Goal: Task Accomplishment & Management: Manage account settings

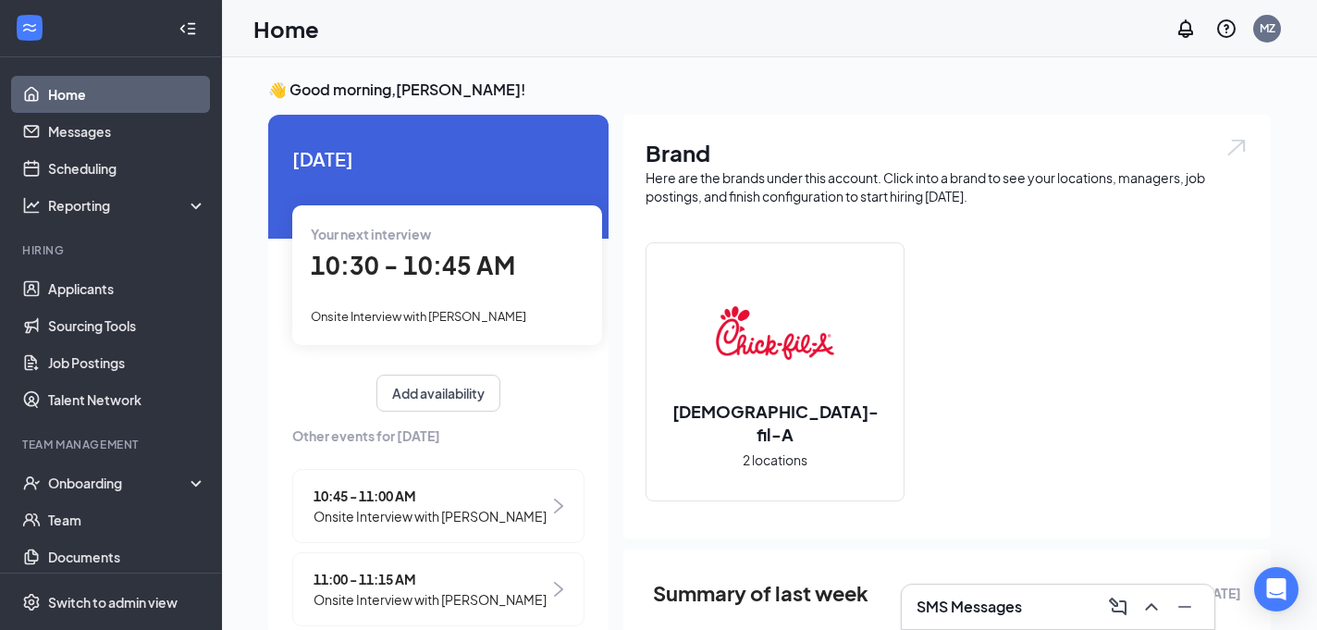
click at [993, 602] on h3 "SMS Messages" at bounding box center [968, 606] width 105 height 20
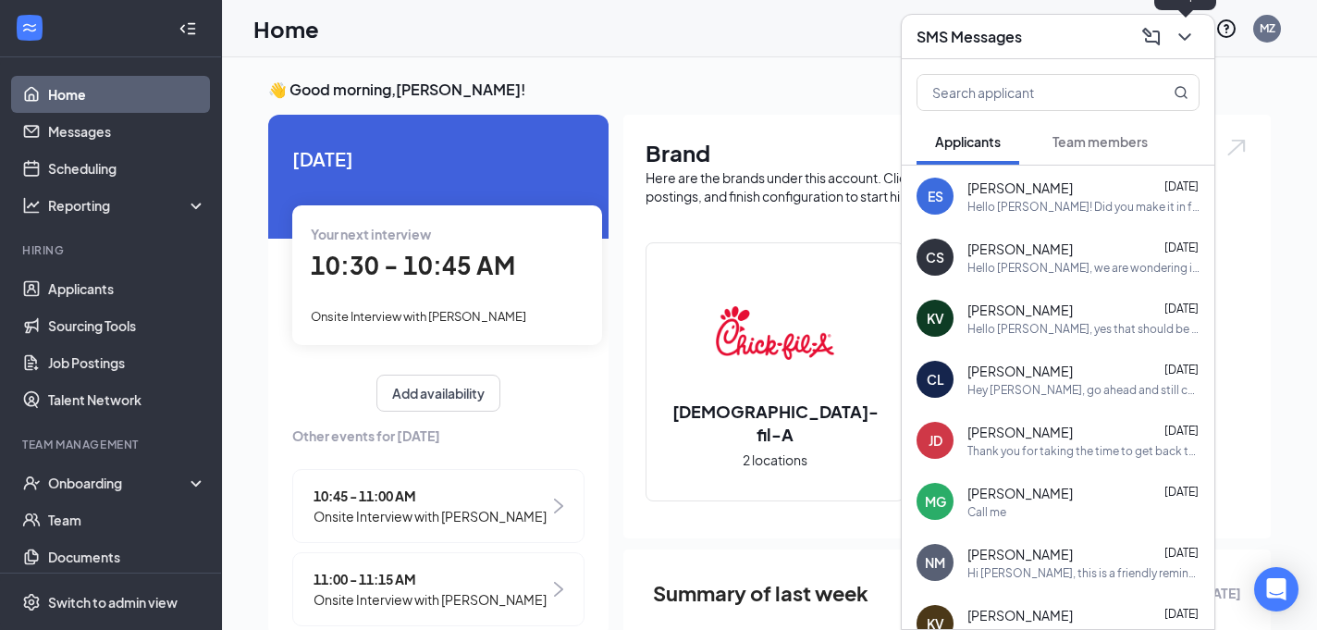
click at [1185, 34] on icon "ChevronDown" at bounding box center [1185, 37] width 22 height 22
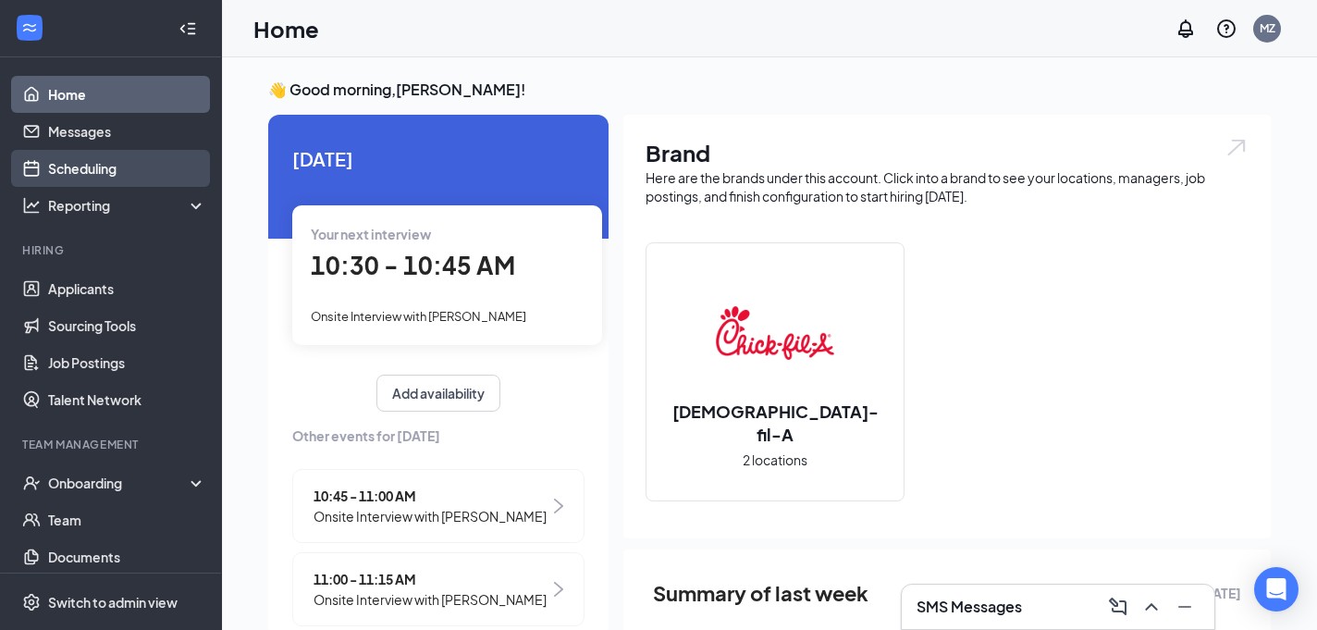
click at [97, 164] on link "Scheduling" at bounding box center [127, 168] width 158 height 37
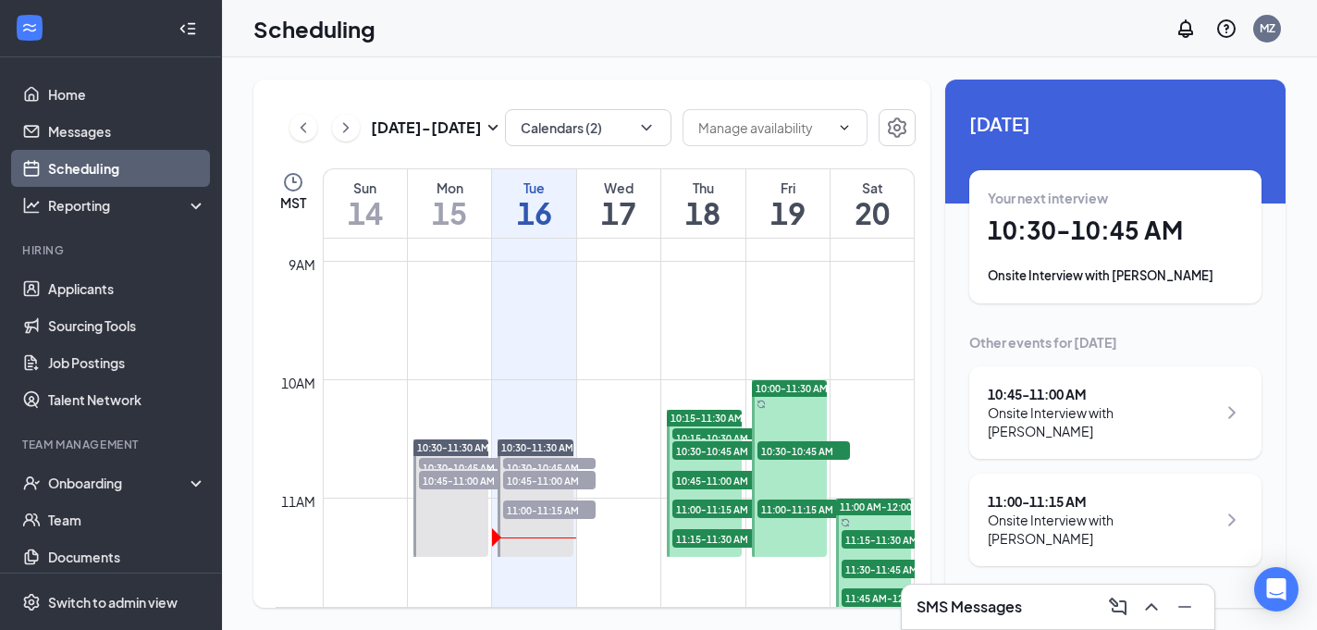
scroll to position [1046, 0]
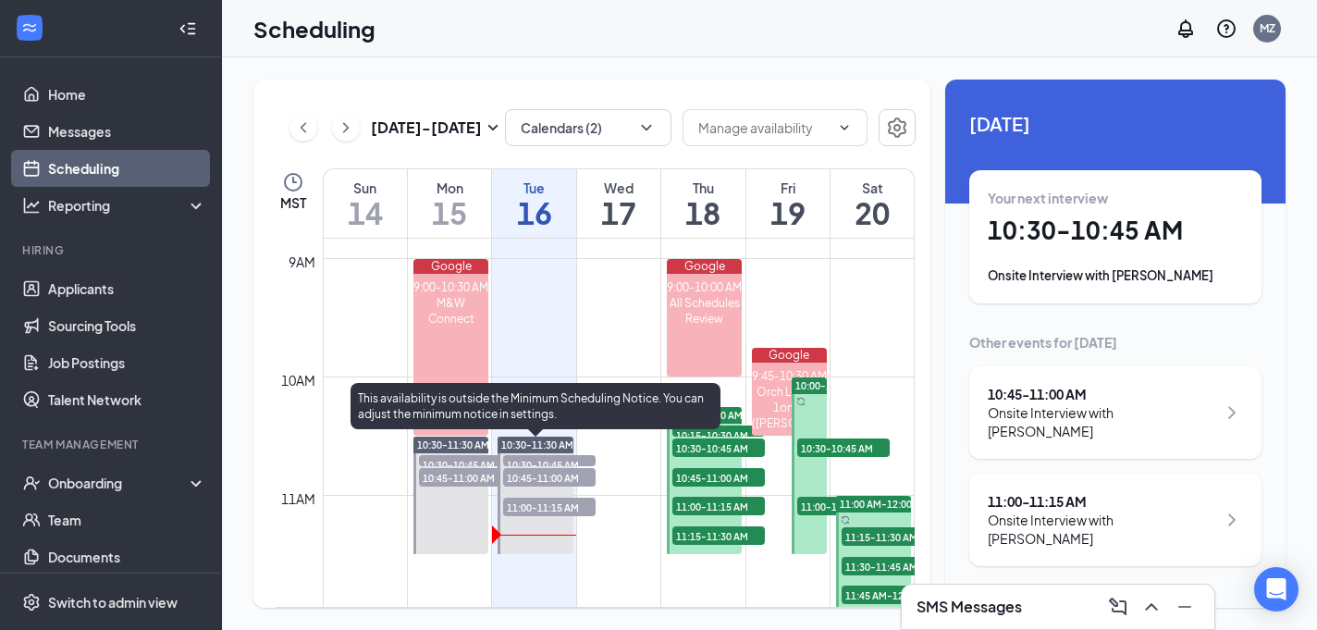
click at [553, 467] on span "10:30-10:45 AM" at bounding box center [549, 464] width 92 height 18
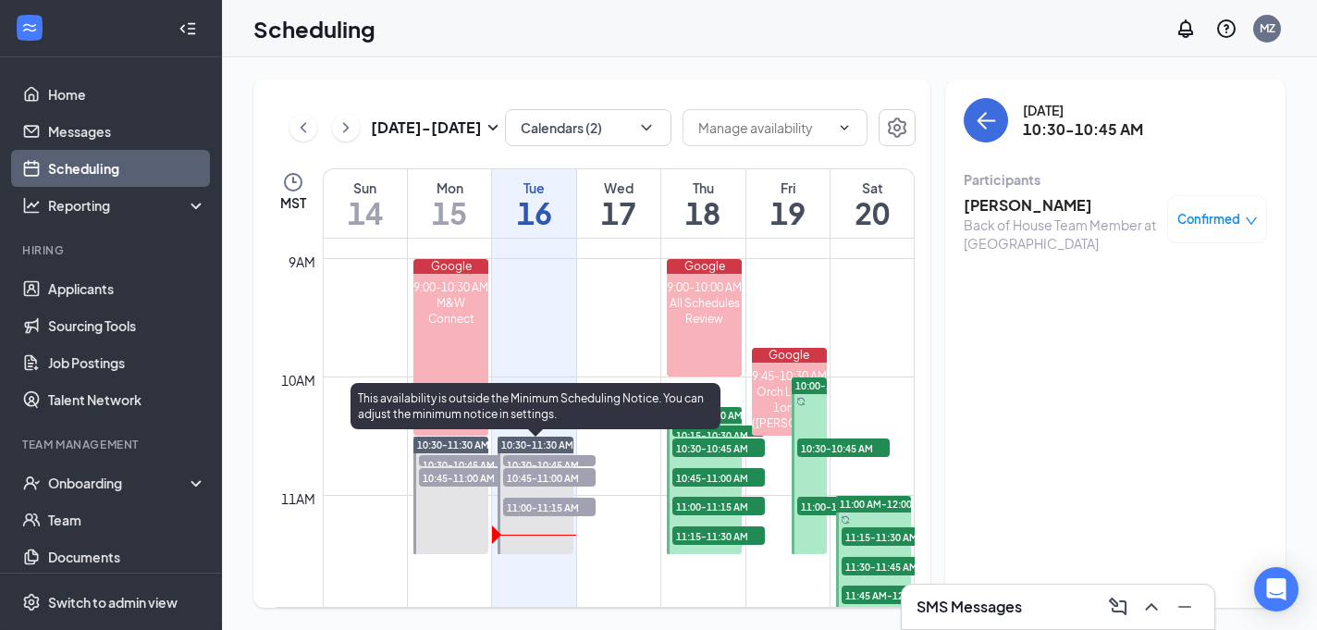
click at [558, 474] on span "10:45-11:00 AM" at bounding box center [549, 477] width 92 height 18
click at [559, 509] on span "11:00-11:15 AM" at bounding box center [549, 507] width 92 height 18
click at [560, 461] on span "10:30-10:45 AM" at bounding box center [549, 464] width 92 height 18
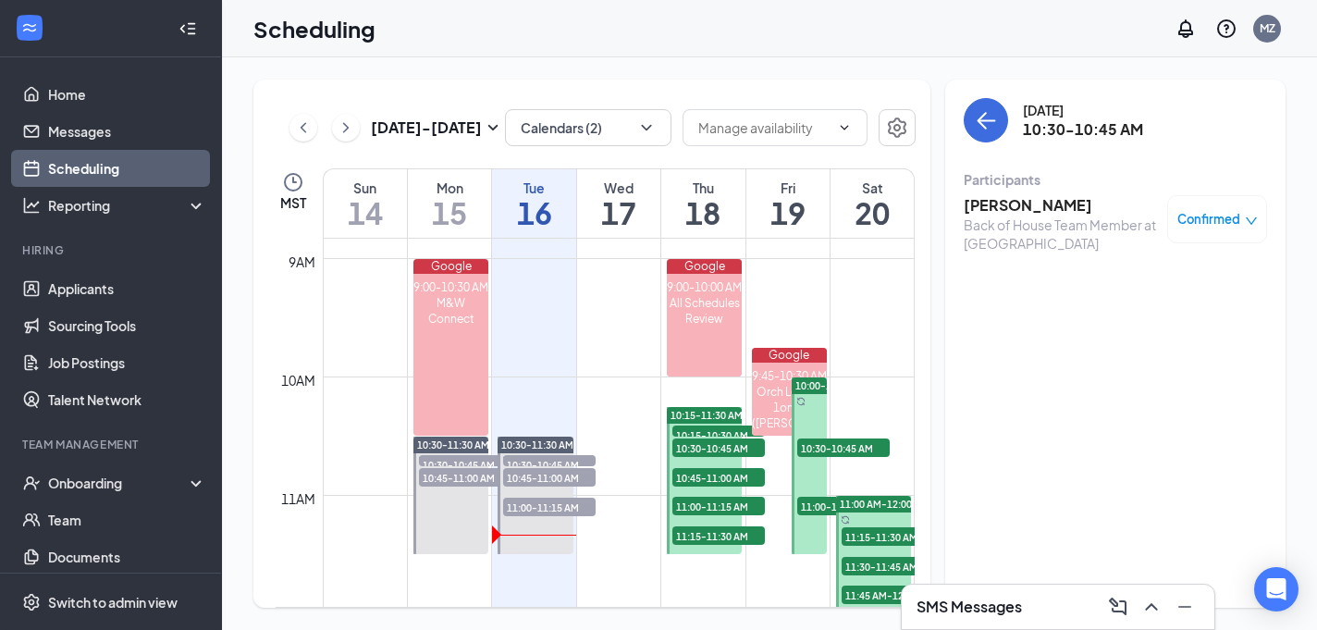
click at [1190, 232] on div "Confirmed" at bounding box center [1217, 219] width 100 height 48
click at [1200, 223] on span "Confirmed" at bounding box center [1208, 219] width 63 height 18
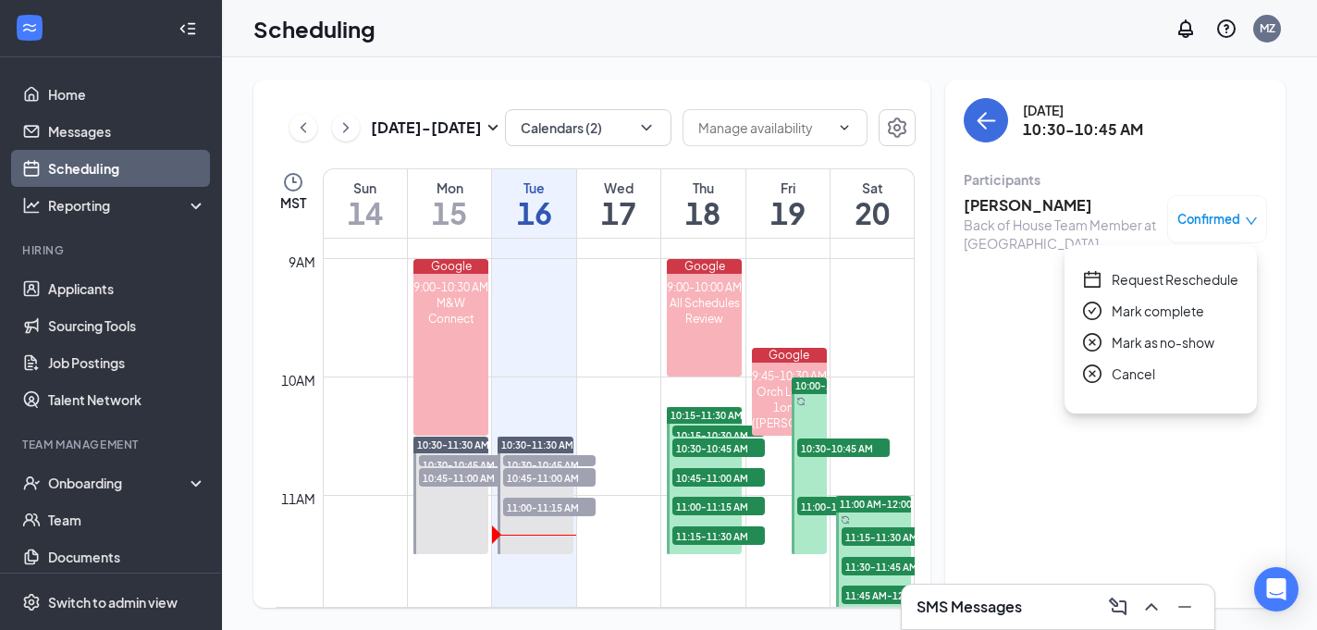
click at [1157, 314] on span "Mark complete" at bounding box center [1158, 311] width 92 height 20
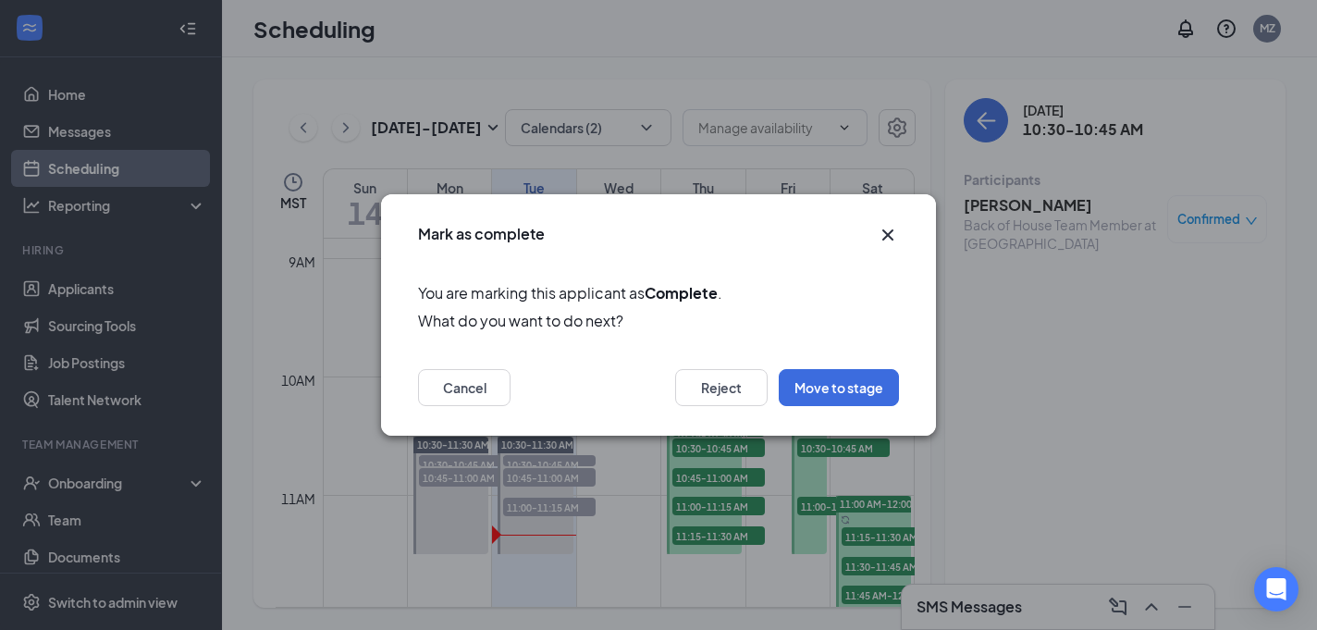
click at [889, 238] on icon "Cross" at bounding box center [887, 234] width 11 height 11
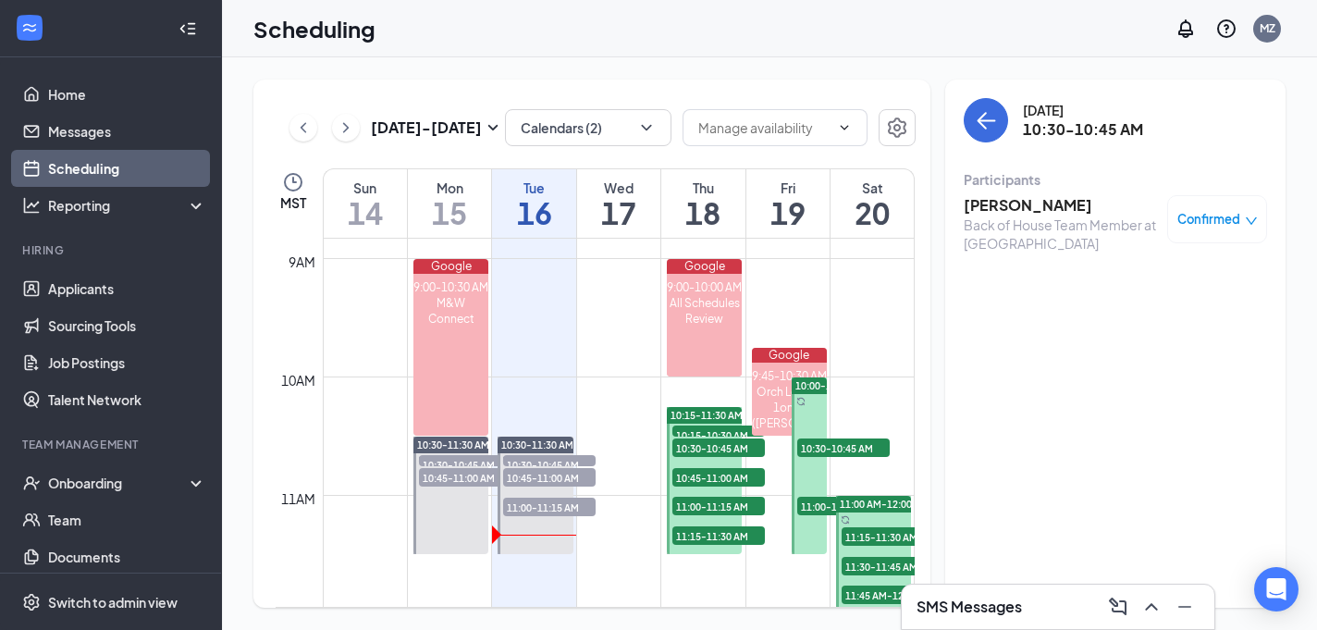
click at [1231, 222] on span "Confirmed" at bounding box center [1208, 219] width 63 height 18
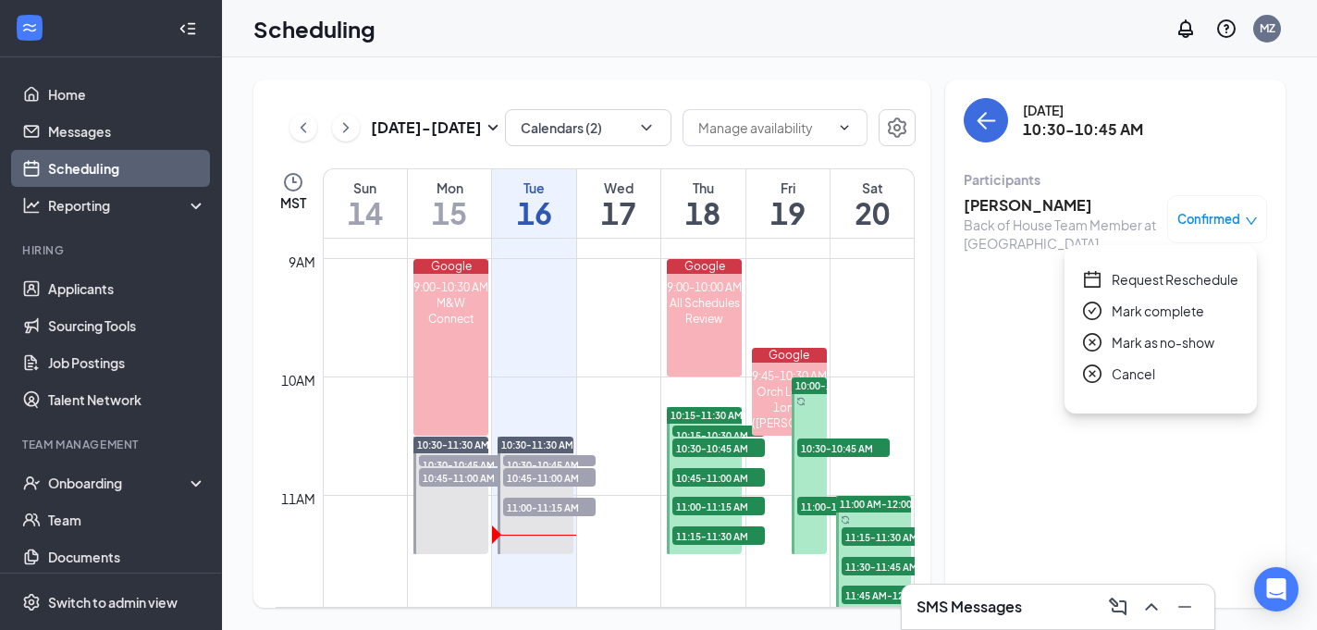
click at [1199, 342] on span "Mark as no-show" at bounding box center [1163, 342] width 103 height 20
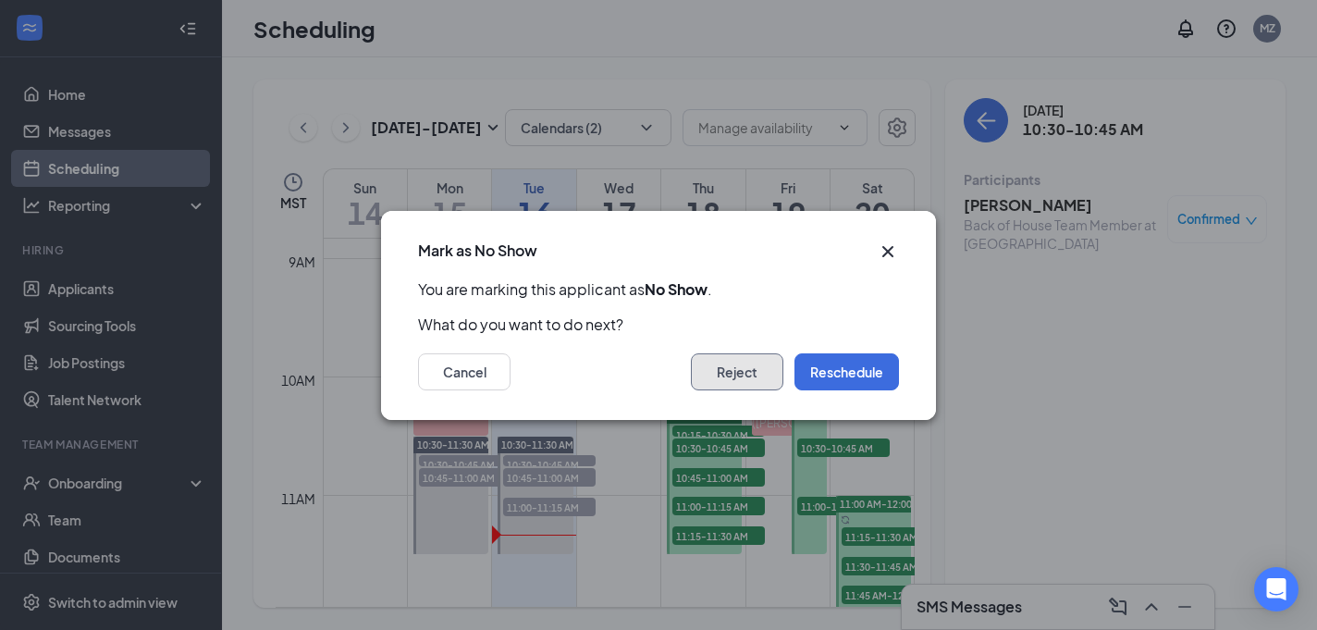
click at [761, 362] on button "Reject" at bounding box center [737, 371] width 92 height 37
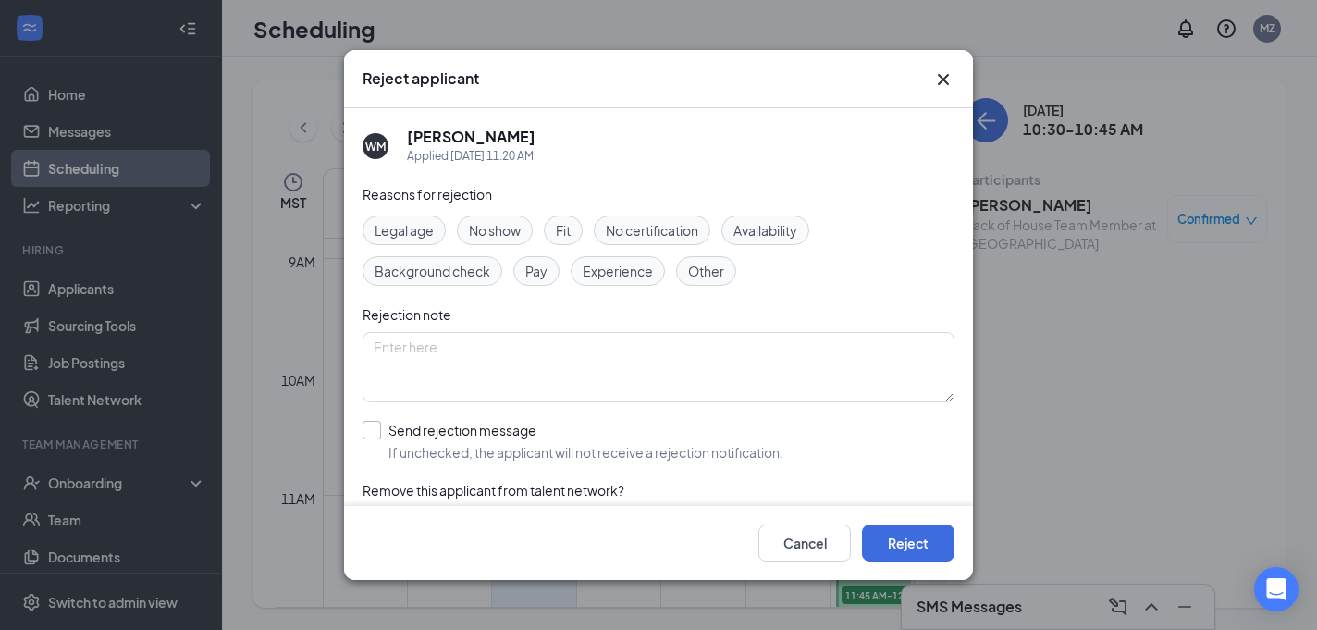
scroll to position [51, 0]
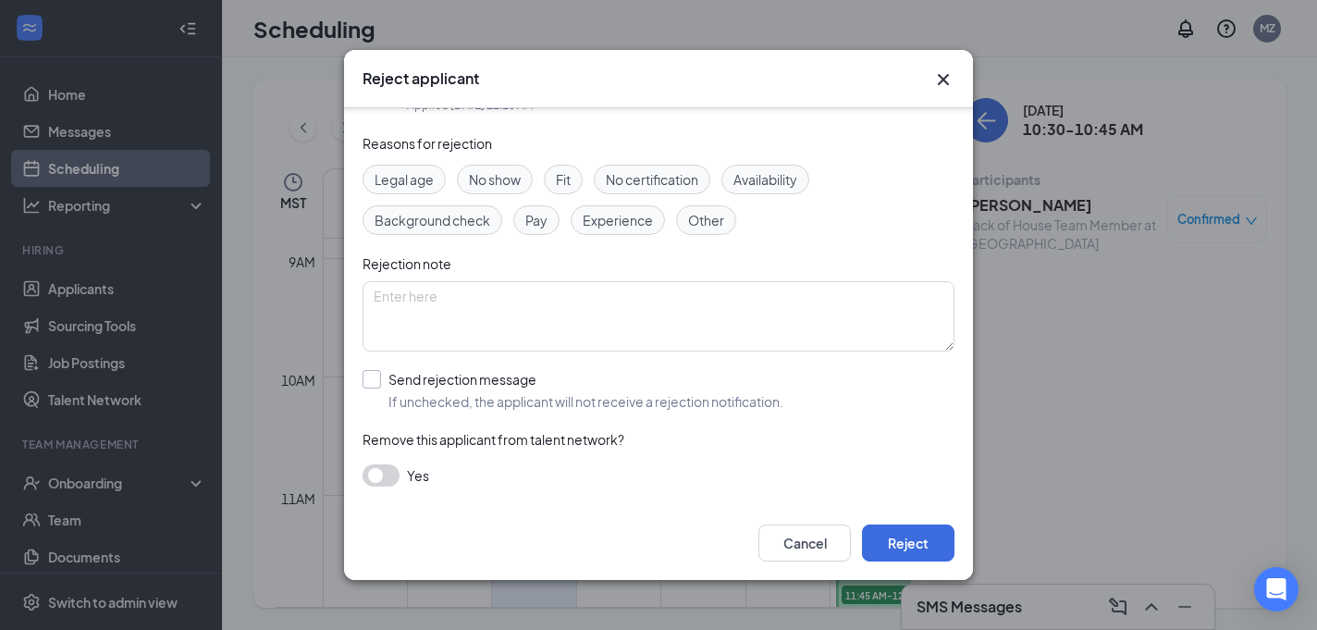
click at [369, 383] on input "Send rejection message If unchecked, the applicant will not receive a rejection…" at bounding box center [573, 390] width 421 height 41
checkbox input "true"
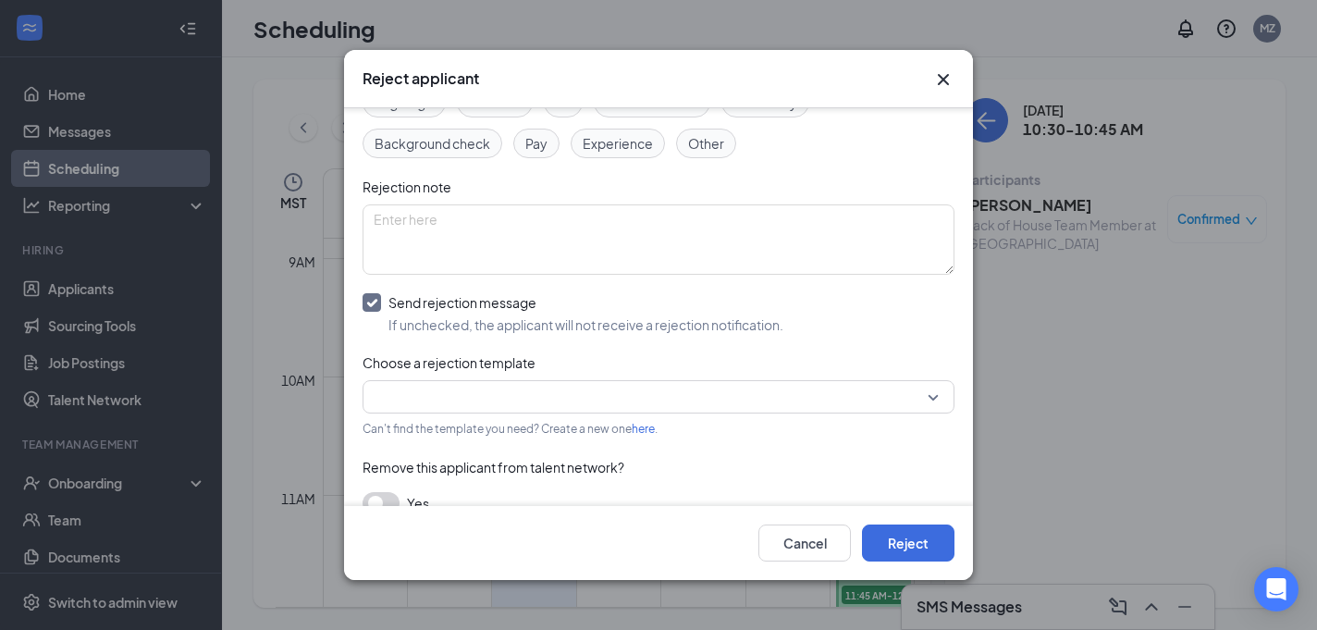
scroll to position [154, 0]
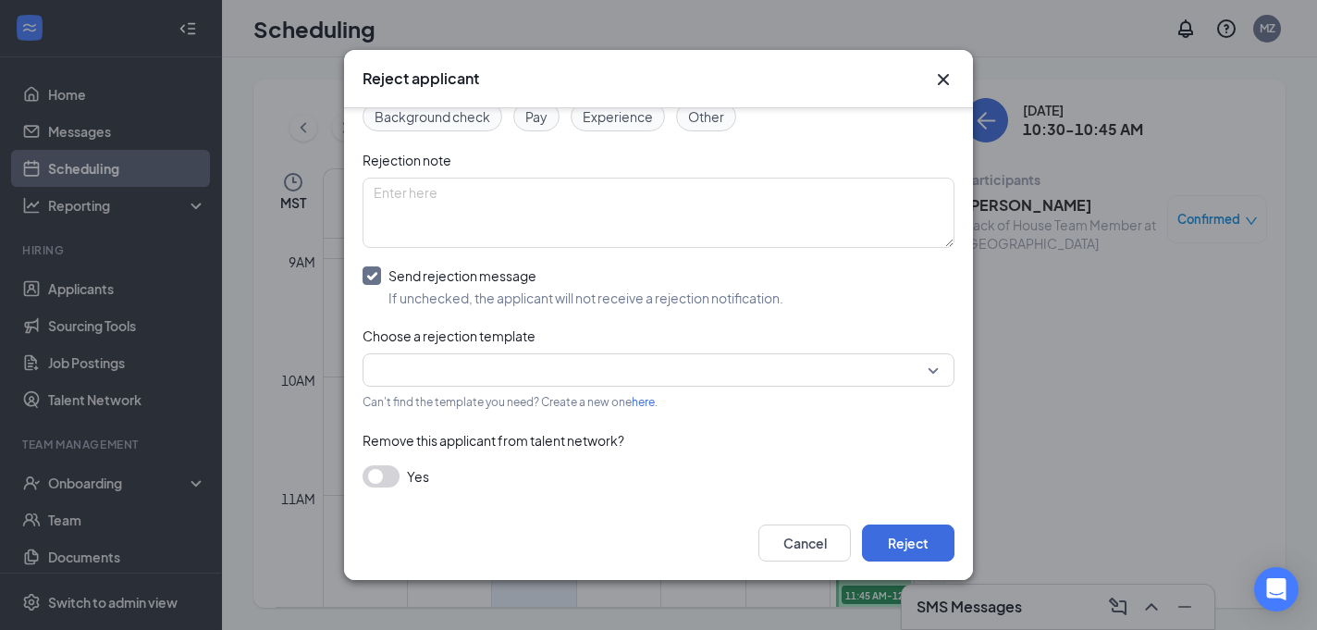
click at [592, 369] on input "search" at bounding box center [652, 369] width 557 height 31
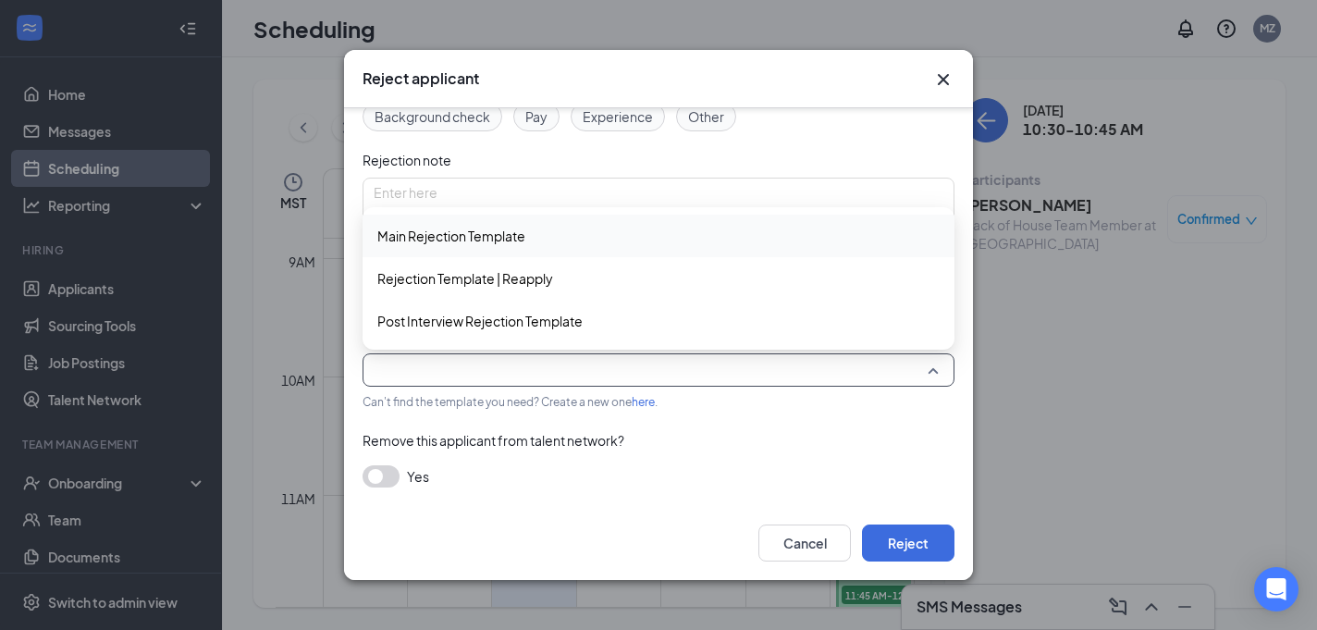
click at [547, 246] on div "Main Rejection Template" at bounding box center [659, 236] width 592 height 43
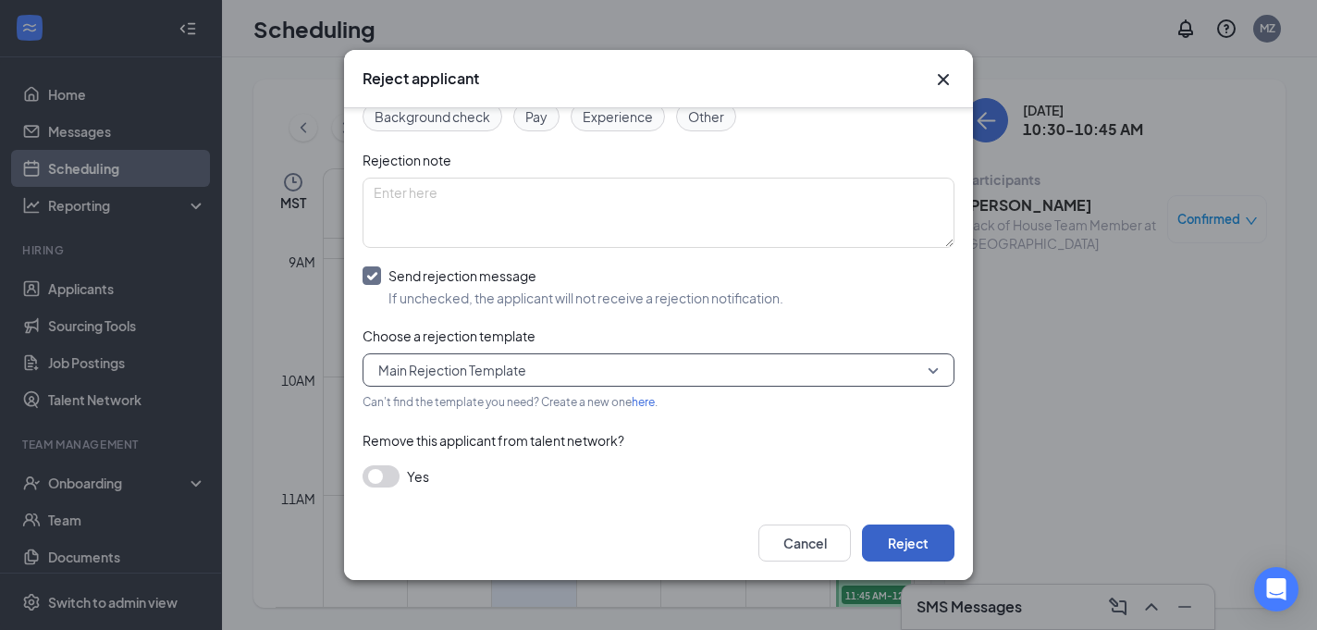
click at [914, 550] on button "Reject" at bounding box center [908, 542] width 92 height 37
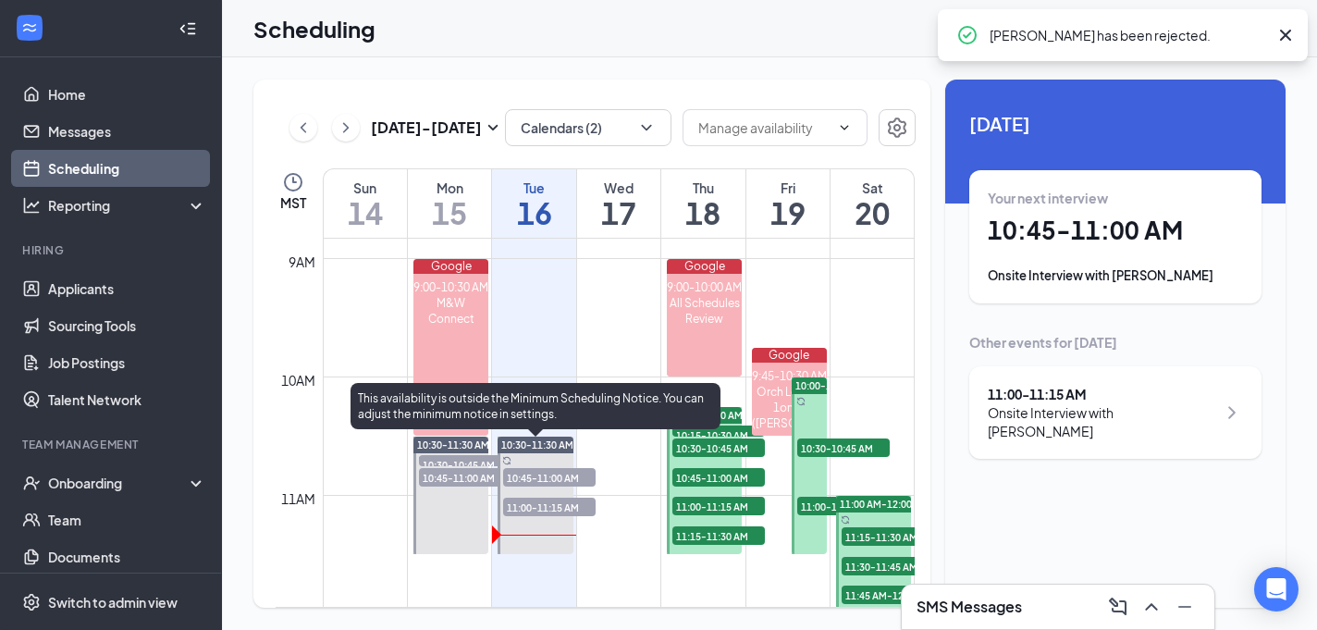
click at [585, 480] on span "10:45-11:00 AM" at bounding box center [549, 477] width 92 height 18
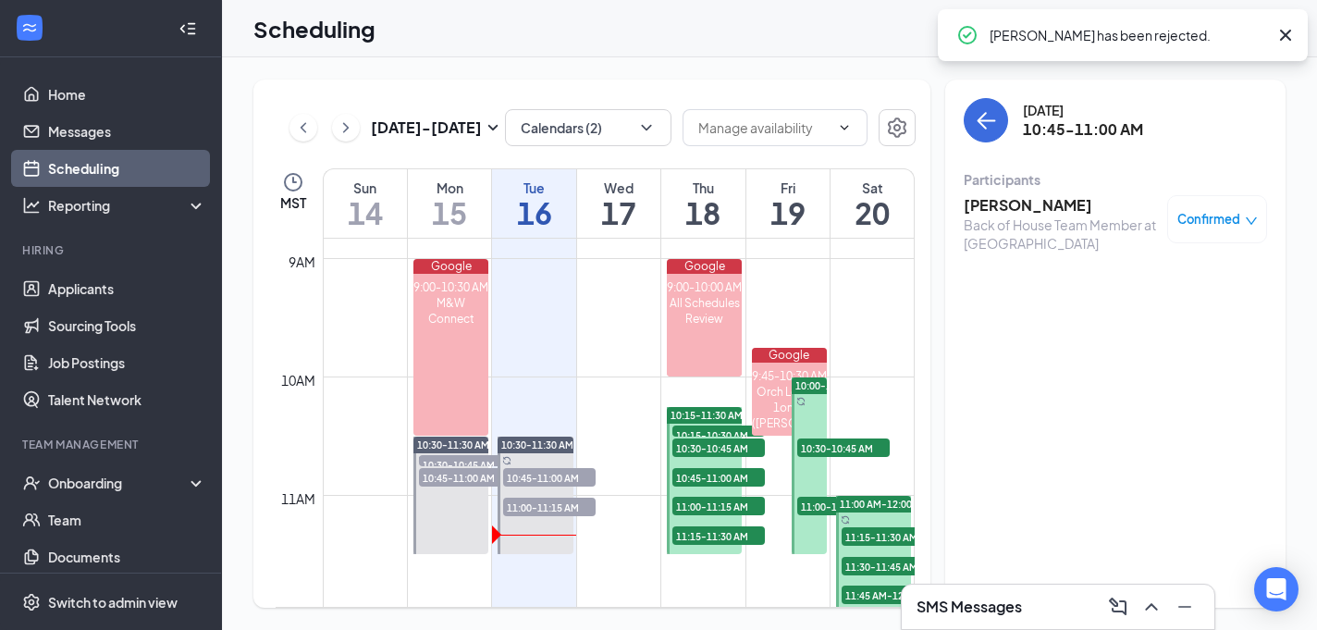
click at [1246, 209] on div "Confirmed" at bounding box center [1217, 219] width 100 height 48
click at [1233, 213] on span "Confirmed" at bounding box center [1208, 219] width 63 height 18
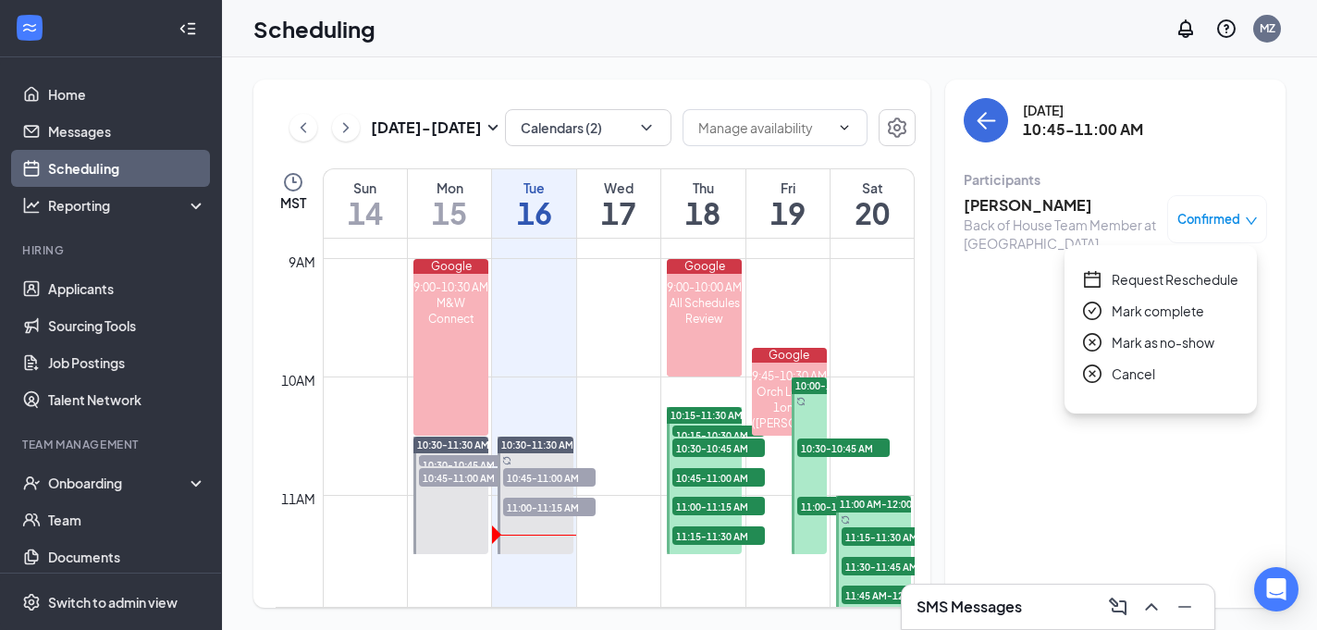
click at [1173, 342] on span "Mark as no-show" at bounding box center [1163, 342] width 103 height 20
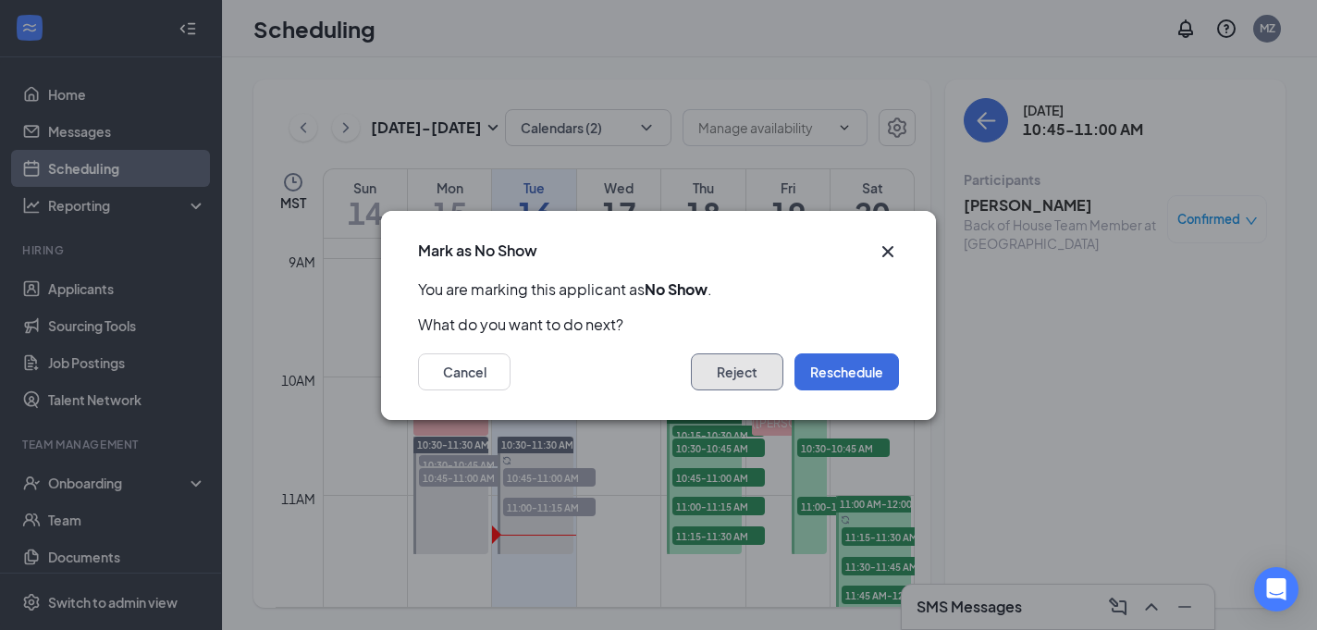
click at [754, 359] on button "Reject" at bounding box center [737, 371] width 92 height 37
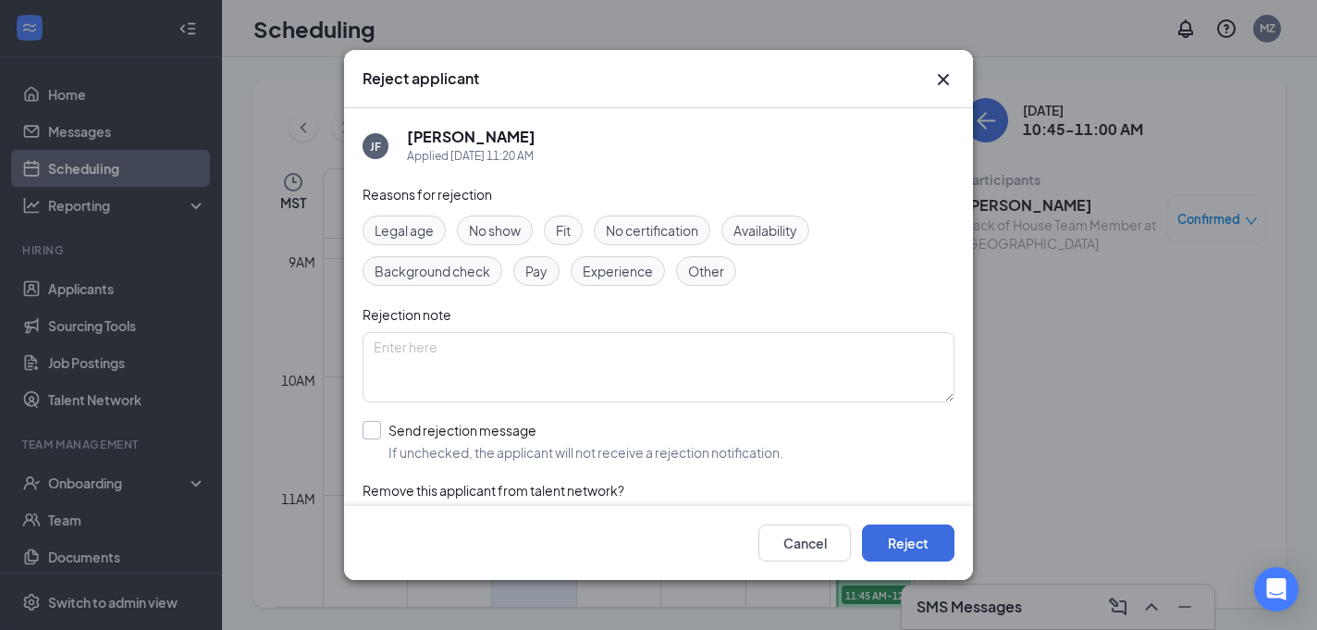
click at [377, 426] on input "Send rejection message If unchecked, the applicant will not receive a rejection…" at bounding box center [573, 441] width 421 height 41
checkbox input "true"
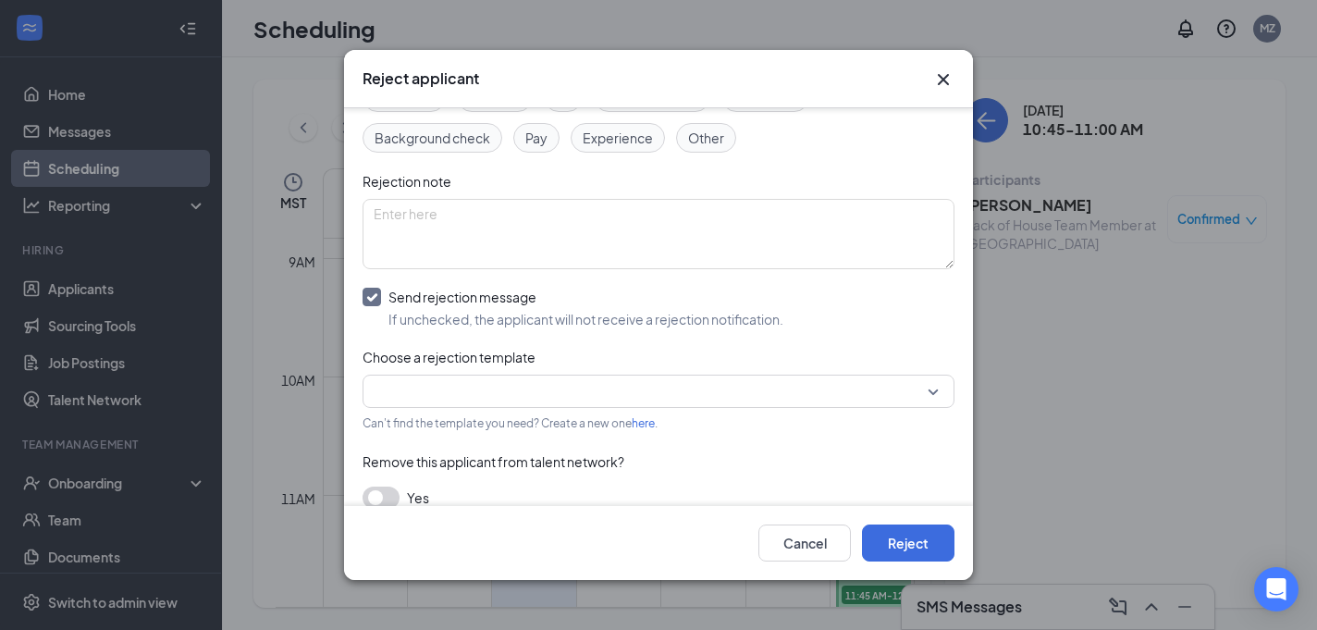
scroll to position [154, 0]
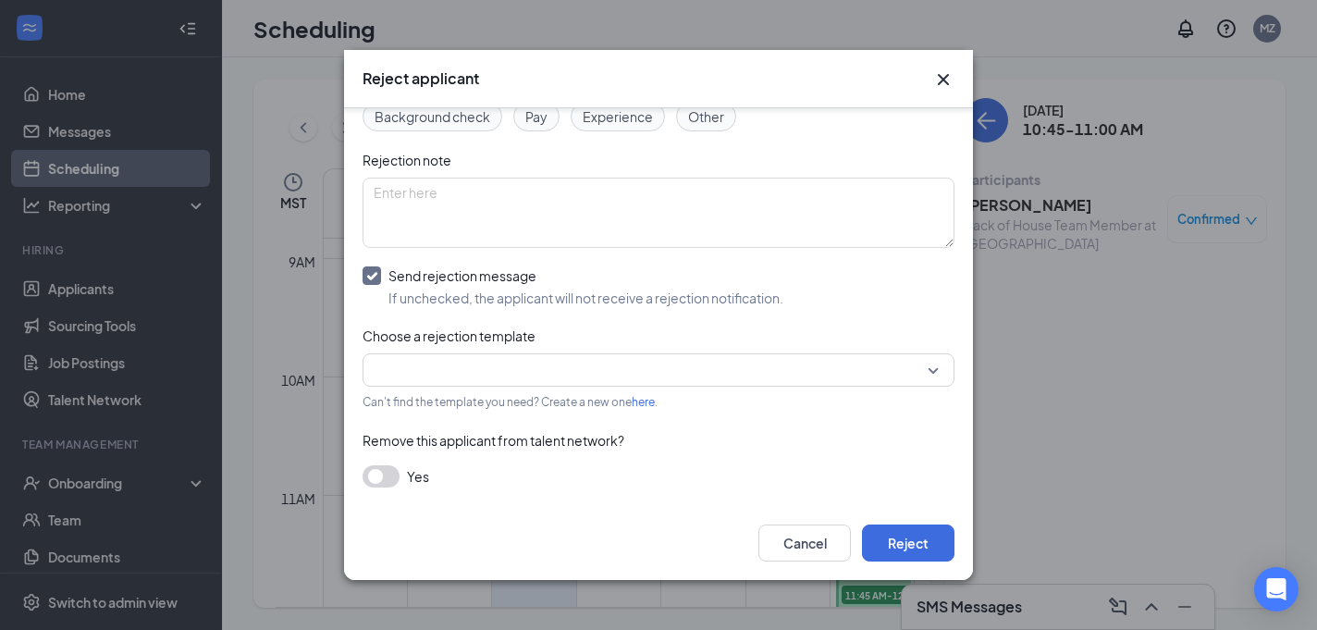
click at [505, 380] on input "search" at bounding box center [652, 369] width 557 height 31
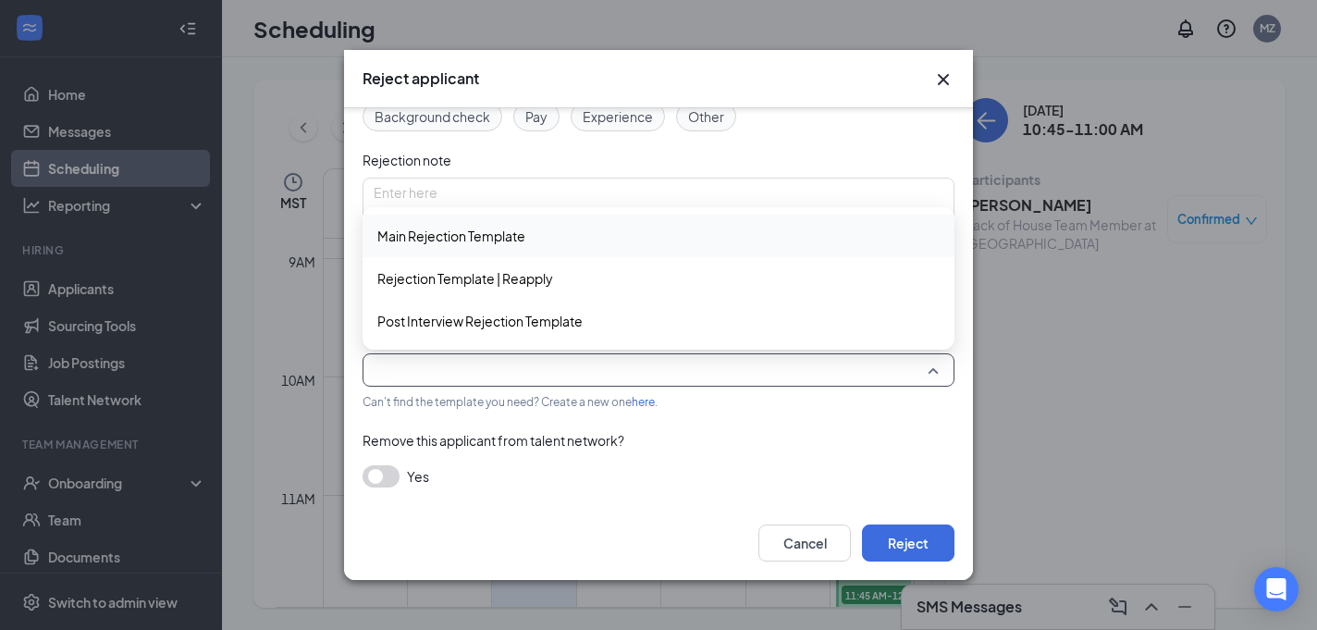
click at [505, 244] on span "Main Rejection Template" at bounding box center [451, 236] width 148 height 20
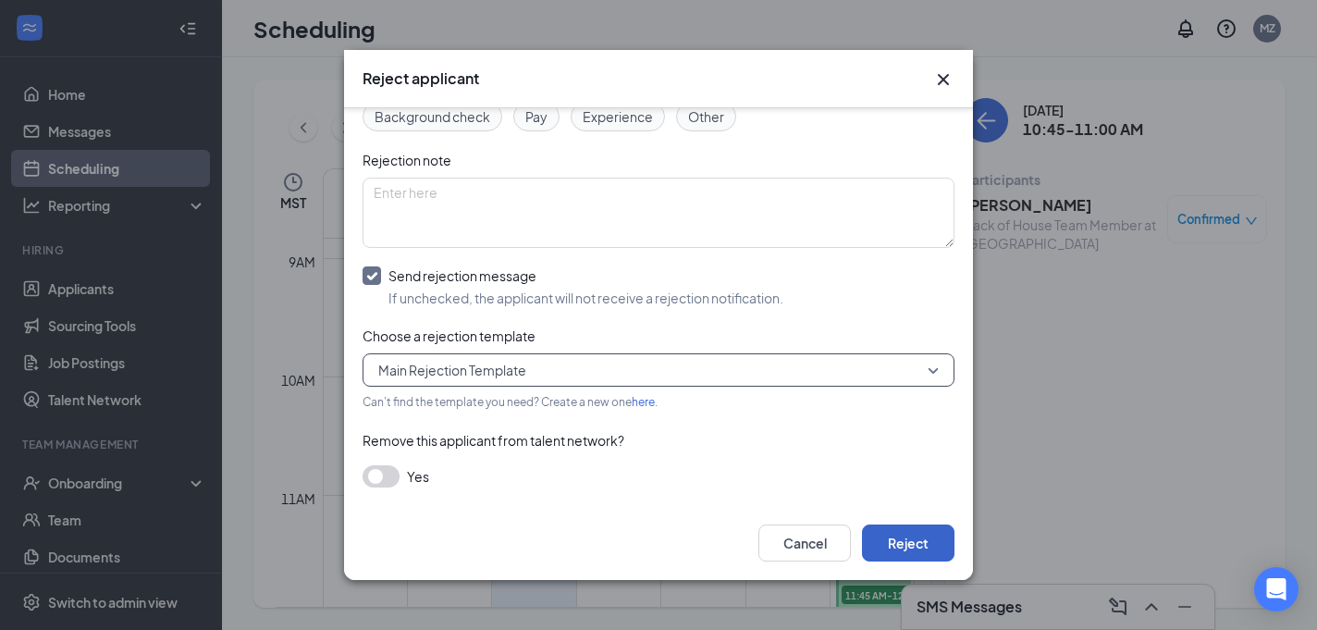
click at [921, 543] on button "Reject" at bounding box center [908, 542] width 92 height 37
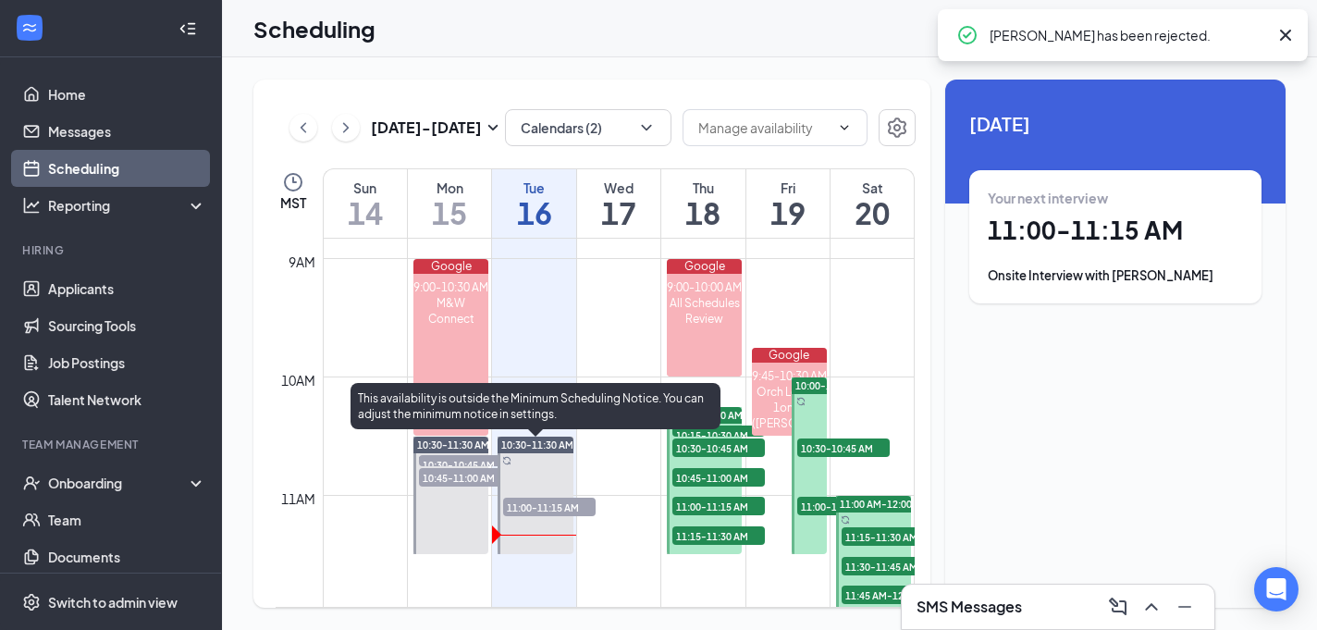
click at [535, 508] on span "11:00-11:15 AM" at bounding box center [549, 507] width 92 height 18
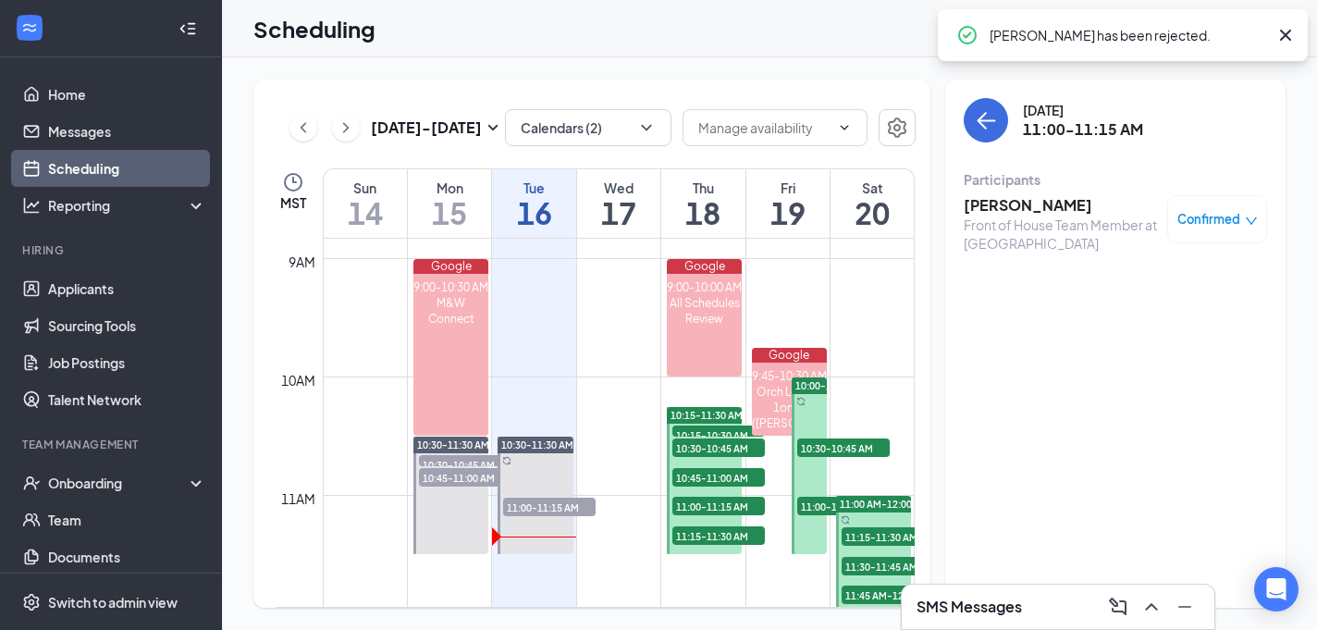
click at [1231, 224] on span "Confirmed" at bounding box center [1208, 219] width 63 height 18
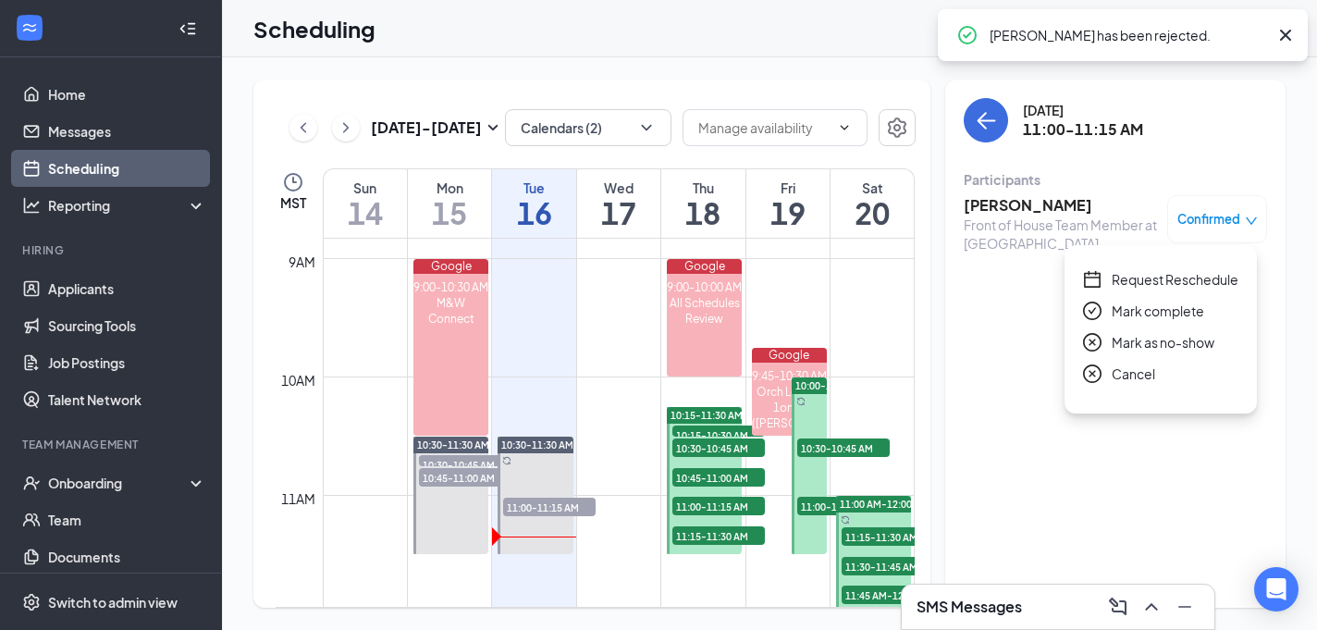
click at [1178, 343] on span "Mark as no-show" at bounding box center [1163, 342] width 103 height 20
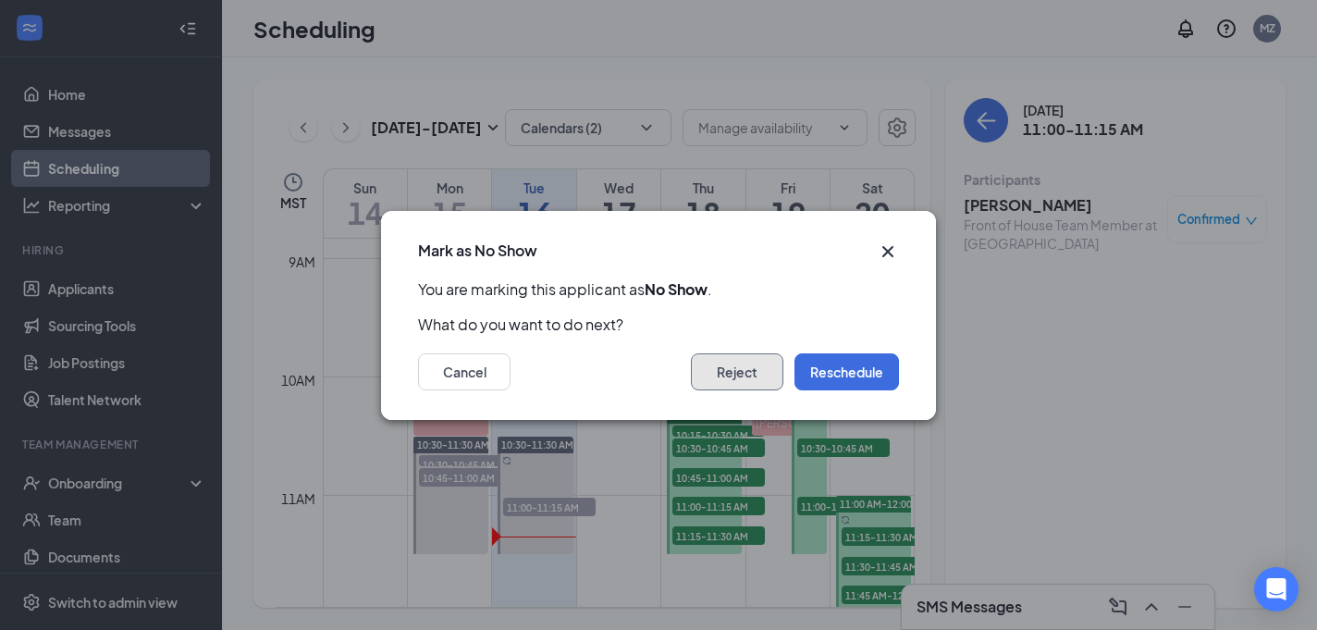
click at [744, 374] on button "Reject" at bounding box center [737, 371] width 92 height 37
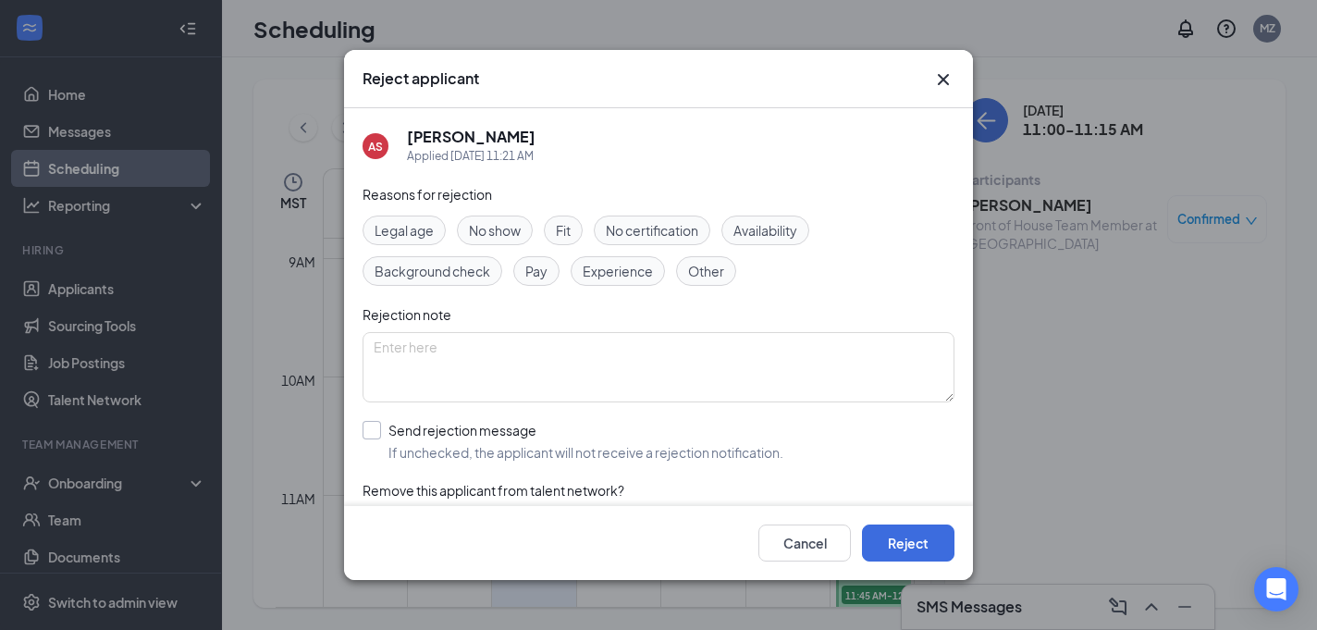
scroll to position [51, 0]
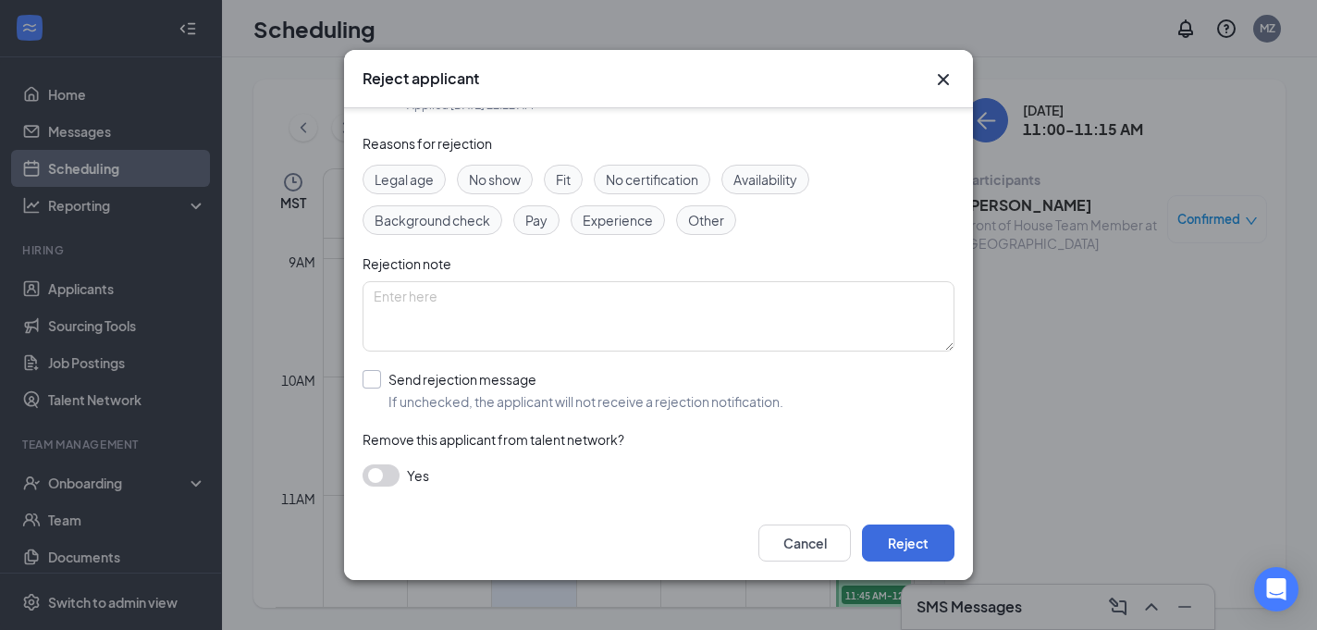
click at [374, 382] on input "Send rejection message If unchecked, the applicant will not receive a rejection…" at bounding box center [573, 390] width 421 height 41
checkbox input "true"
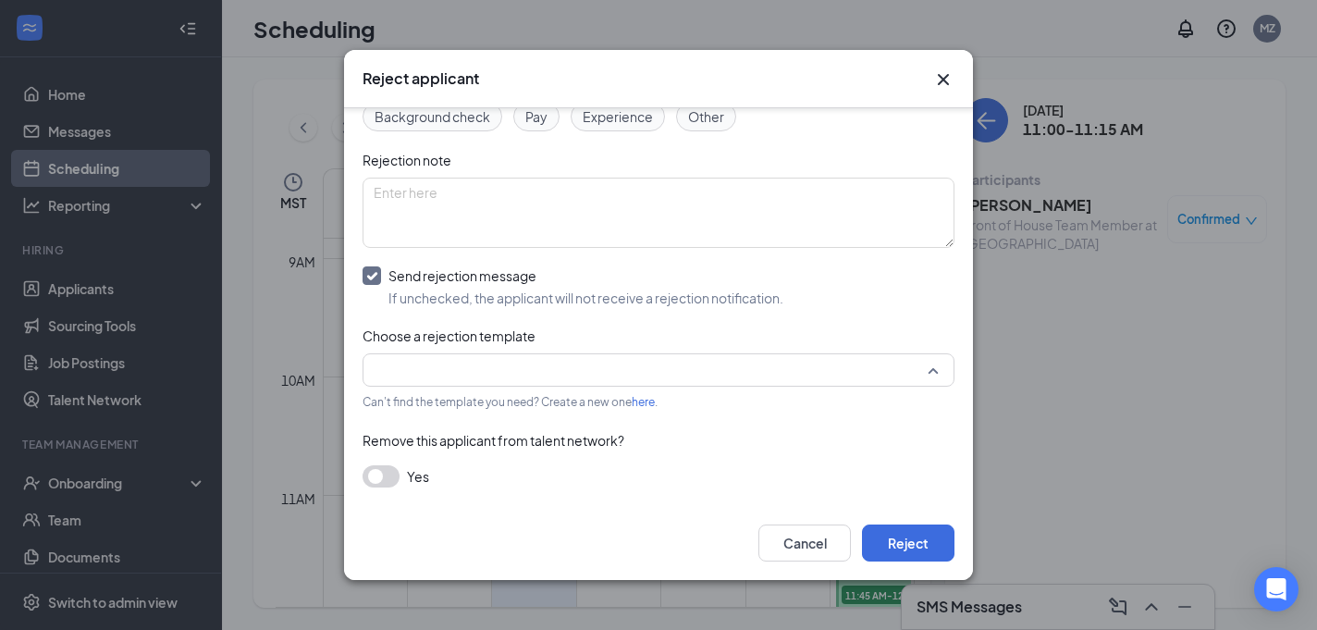
click at [491, 363] on input "search" at bounding box center [652, 369] width 557 height 31
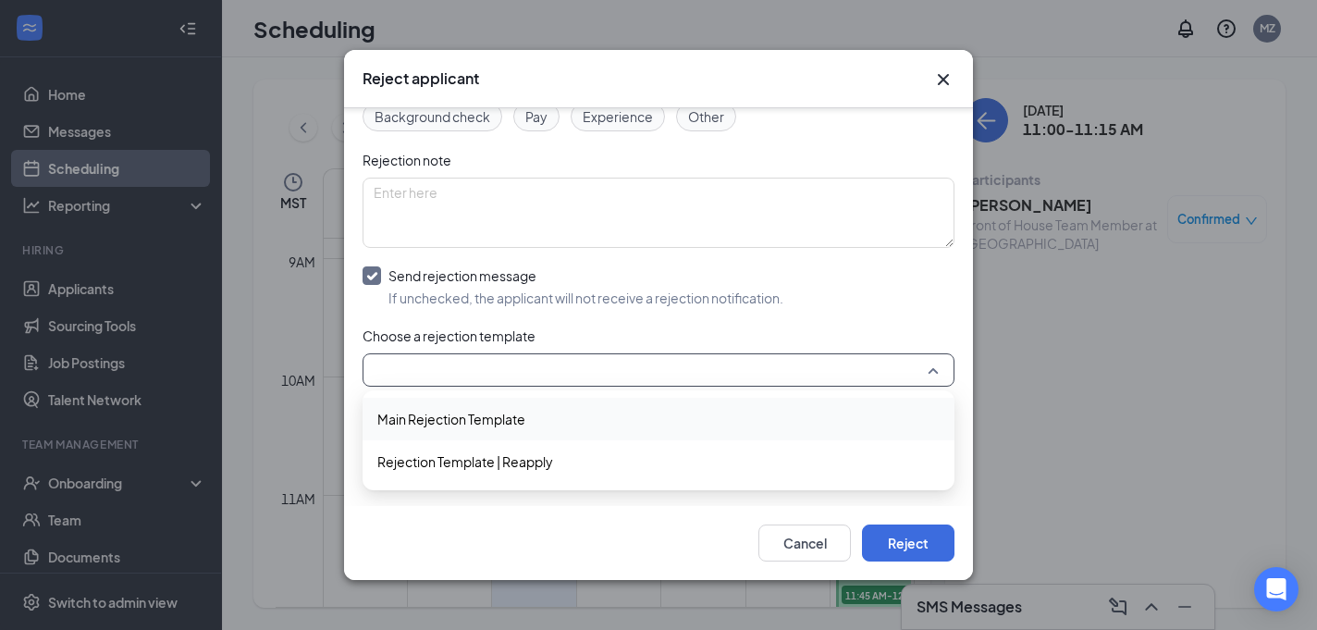
click at [496, 424] on span "Main Rejection Template" at bounding box center [451, 419] width 148 height 20
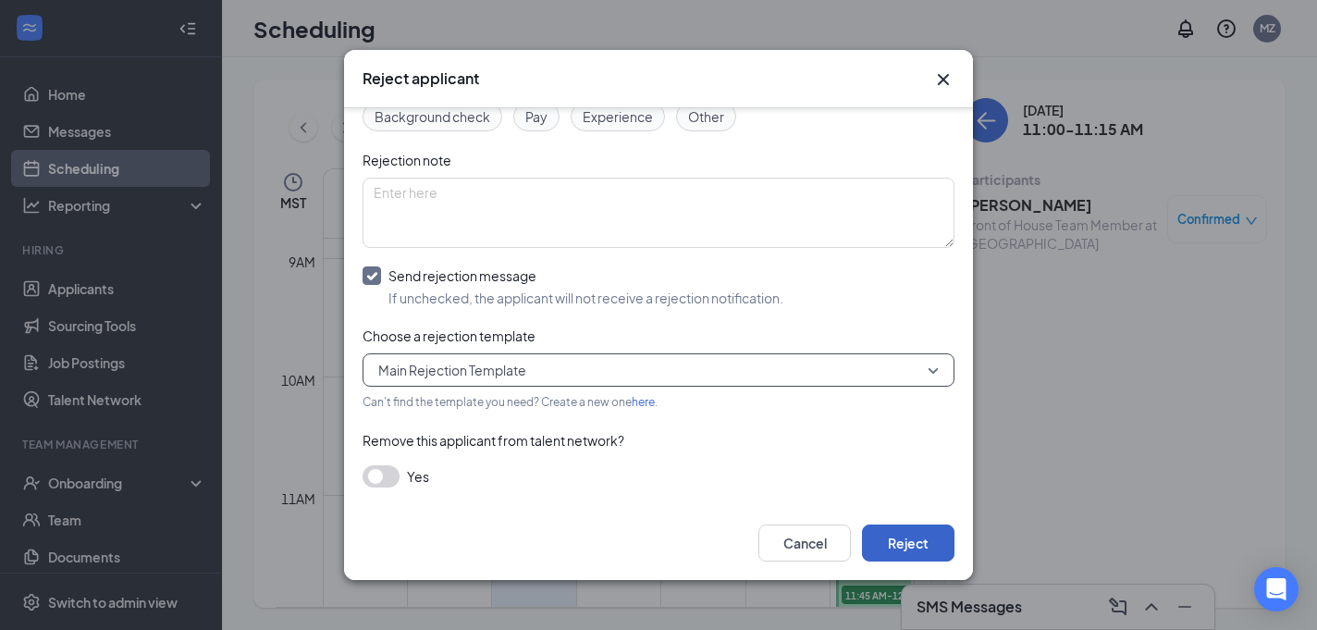
click at [938, 553] on button "Reject" at bounding box center [908, 542] width 92 height 37
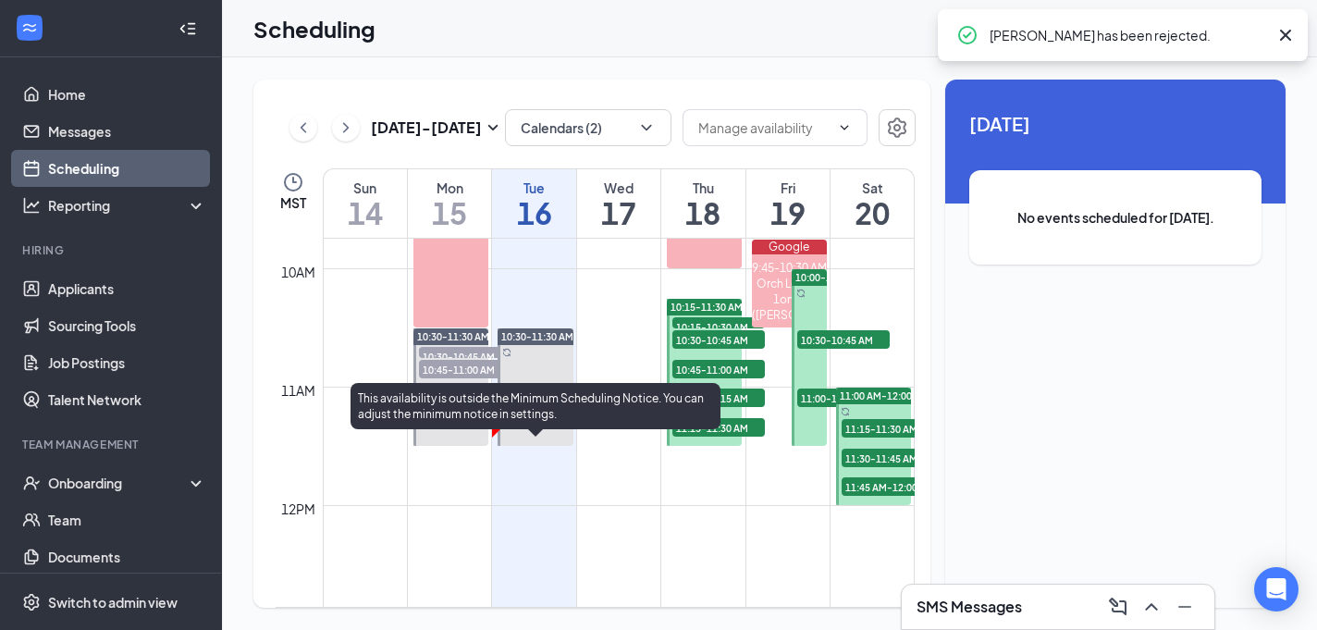
scroll to position [910, 0]
